Goal: Connect with others: Connect with others

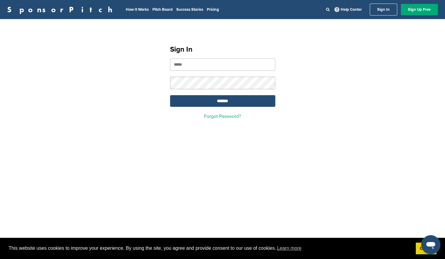
click at [217, 64] on input "email" at bounding box center [222, 65] width 105 height 12
type input "**********"
click at [170, 95] on input "*******" at bounding box center [222, 101] width 105 height 12
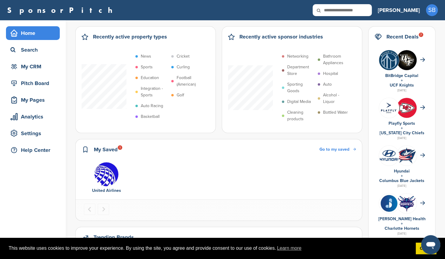
click at [411, 10] on h3 "[PERSON_NAME]" at bounding box center [399, 10] width 42 height 8
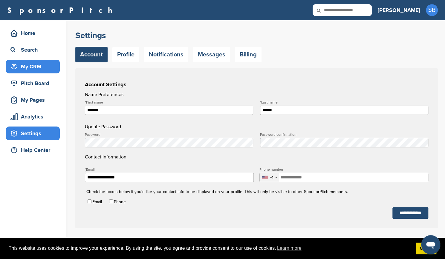
click at [33, 66] on div "My CRM" at bounding box center [34, 66] width 51 height 11
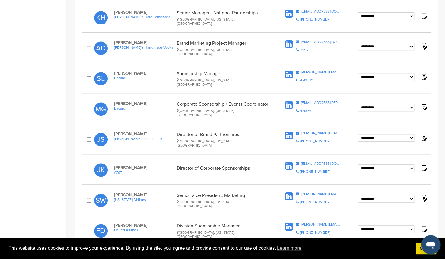
scroll to position [424, 0]
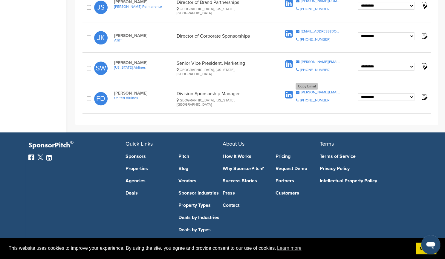
click at [305, 90] on div "[PERSON_NAME][EMAIL_ADDRESS][PERSON_NAME][DOMAIN_NAME]" at bounding box center [320, 92] width 40 height 4
click at [308, 60] on div "[PERSON_NAME][EMAIL_ADDRESS][PERSON_NAME][DOMAIN_NAME]" at bounding box center [320, 62] width 40 height 4
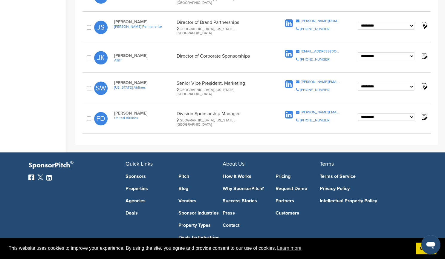
scroll to position [383, 0]
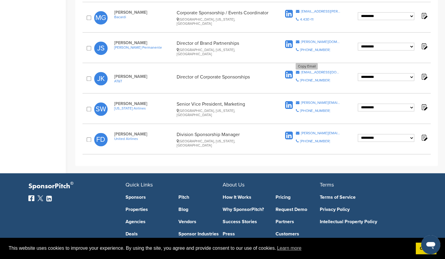
click at [297, 70] on icon at bounding box center [297, 72] width 4 height 4
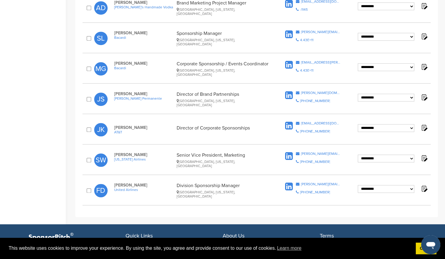
scroll to position [332, 0]
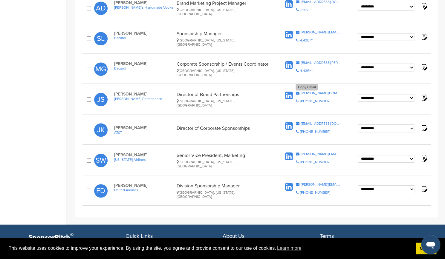
click at [298, 91] on icon at bounding box center [297, 93] width 4 height 4
